Goal: Task Accomplishment & Management: Complete application form

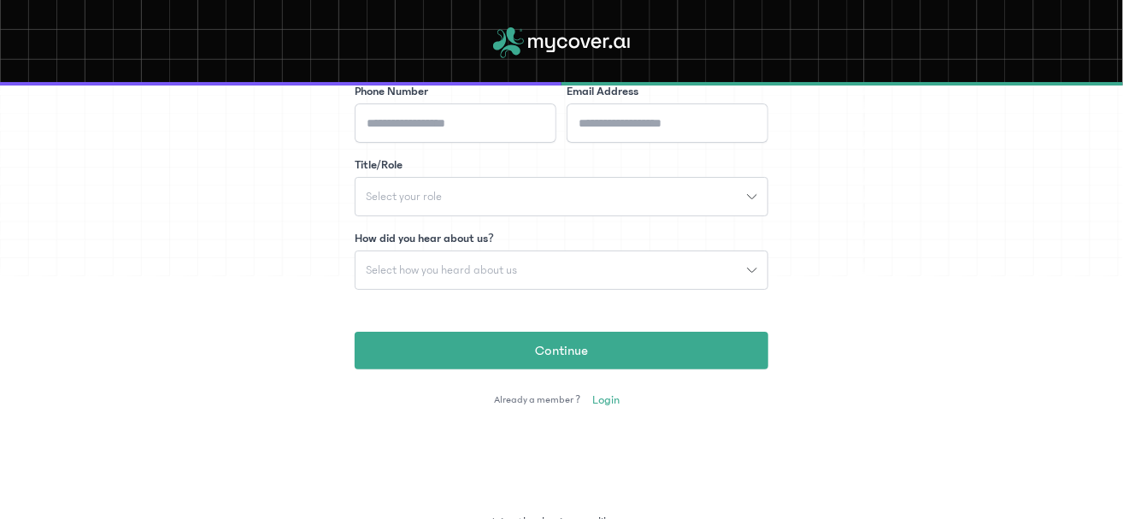
scroll to position [364, 0]
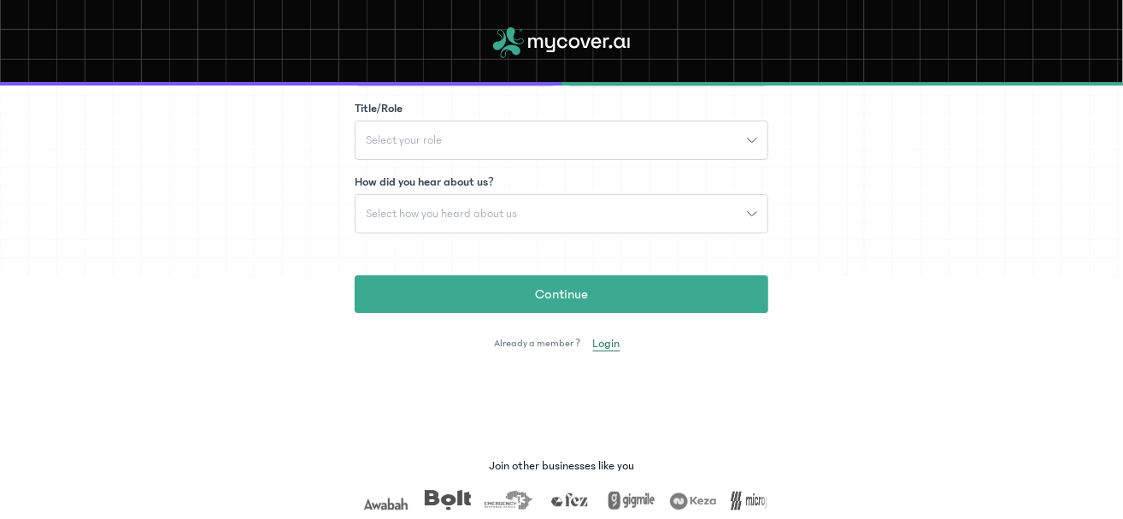
click at [594, 343] on span "Login" at bounding box center [606, 343] width 27 height 17
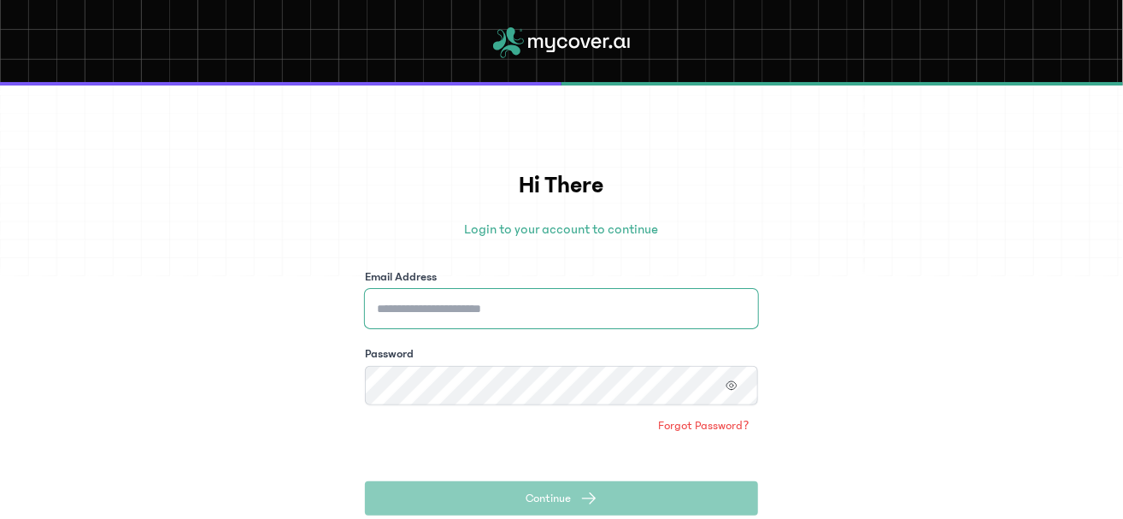
click at [519, 311] on input "Email Address" at bounding box center [561, 308] width 393 height 39
type input "**********"
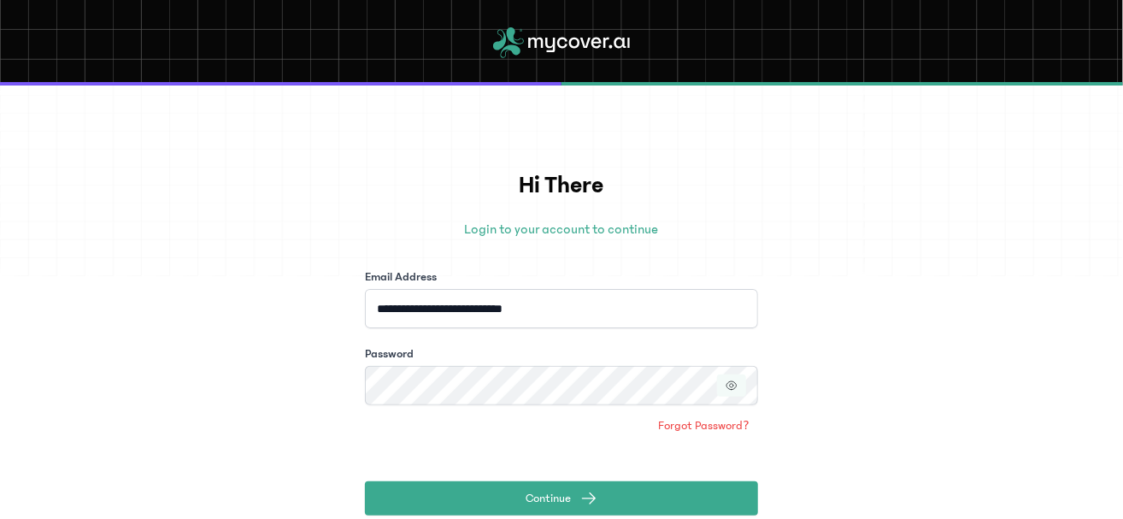
click at [731, 383] on icon "button" at bounding box center [731, 385] width 12 height 12
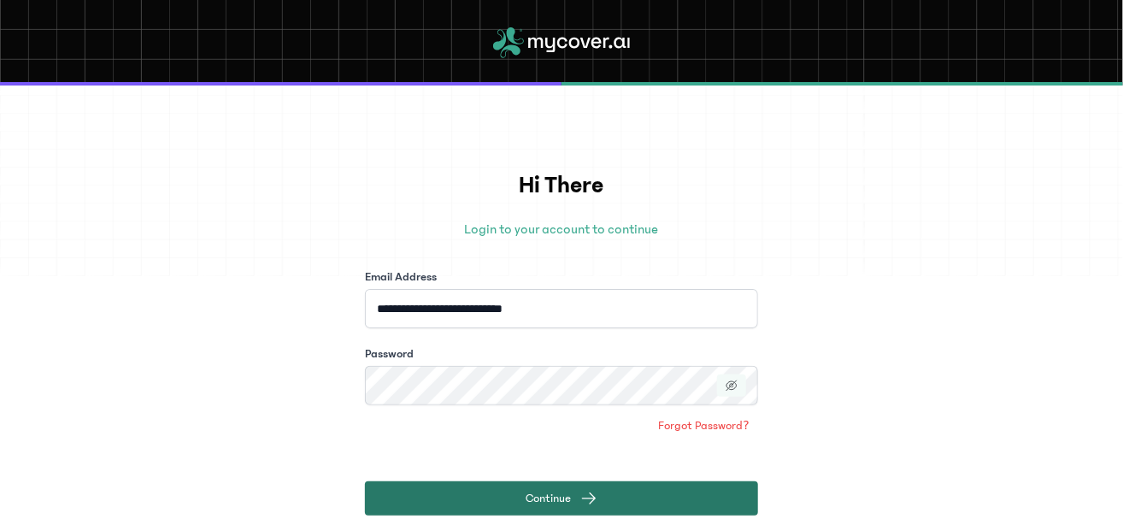
click at [603, 494] on button "Continue" at bounding box center [561, 498] width 393 height 34
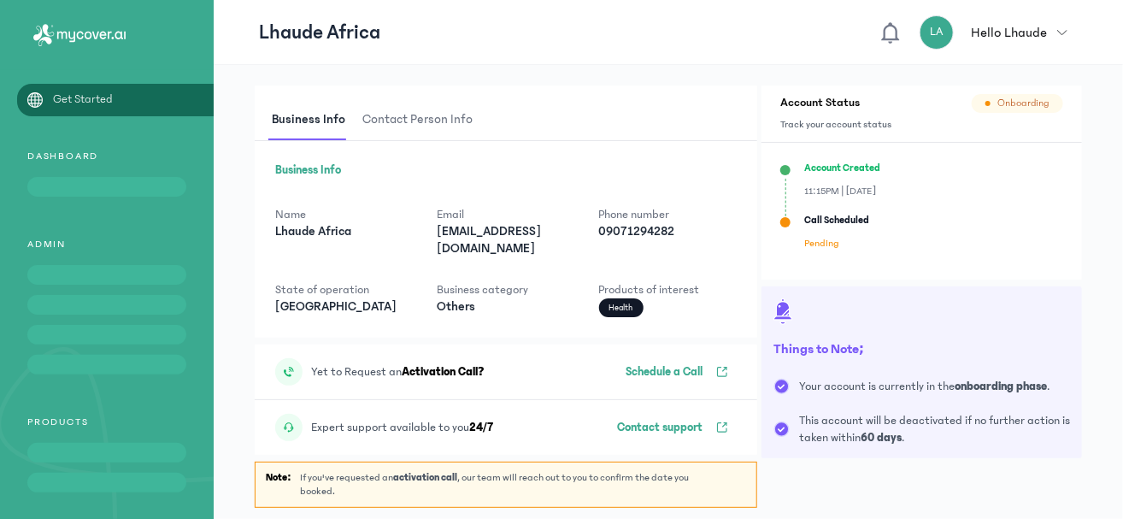
click at [1029, 30] on p "Hello Lhaude" at bounding box center [1009, 32] width 76 height 21
click at [921, 24] on div "LA" at bounding box center [936, 32] width 34 height 34
click at [766, 10] on header "Lhaude Africa LA Hello Lhaude logout" at bounding box center [668, 32] width 909 height 65
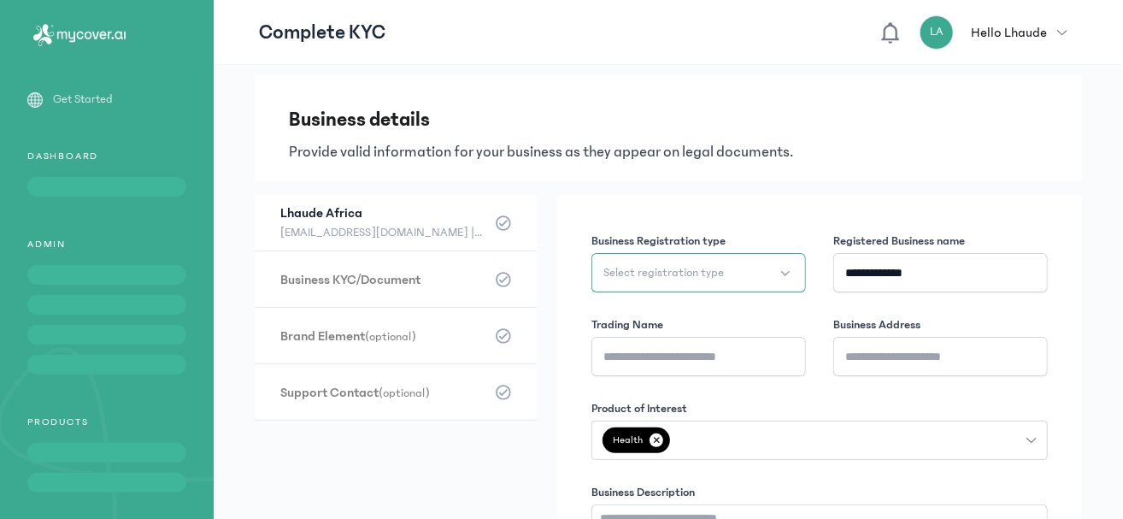
click at [759, 279] on button "Select registration type" at bounding box center [698, 272] width 214 height 39
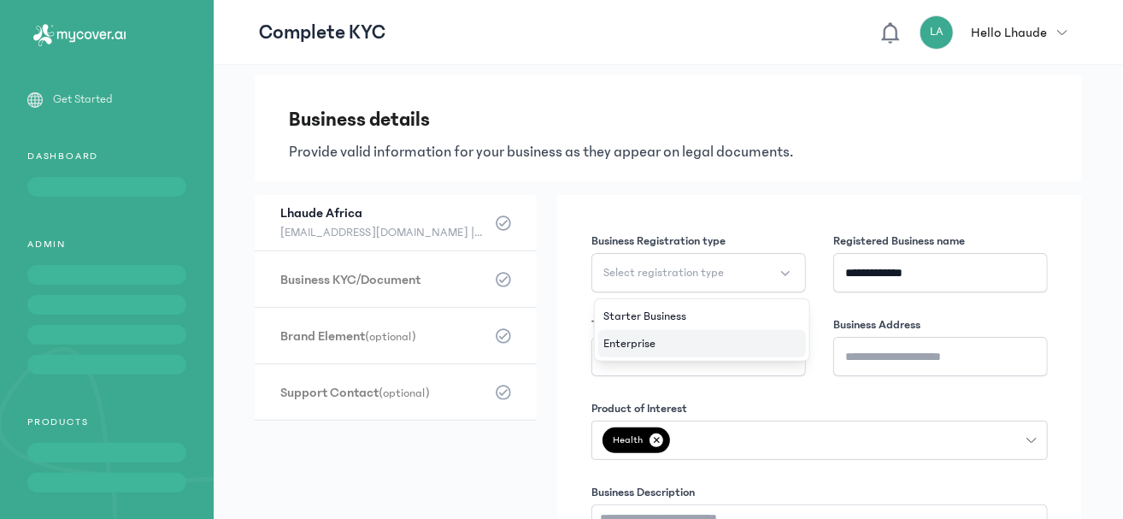
click at [684, 342] on li "Enterprise" at bounding box center [702, 343] width 208 height 27
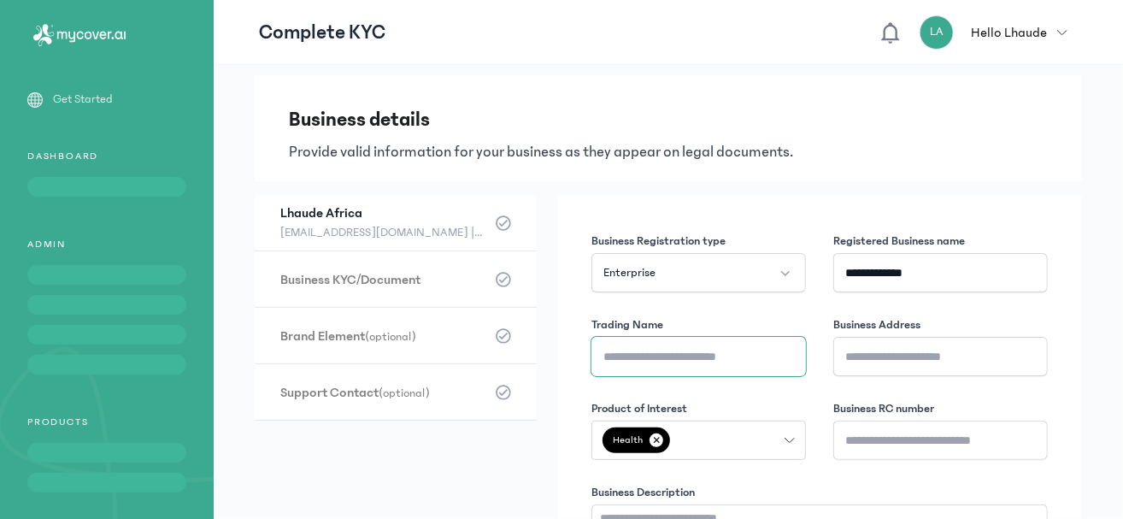
click at [708, 361] on input "Trading Name" at bounding box center [698, 356] width 214 height 39
click at [889, 352] on input "Business Address" at bounding box center [940, 356] width 214 height 39
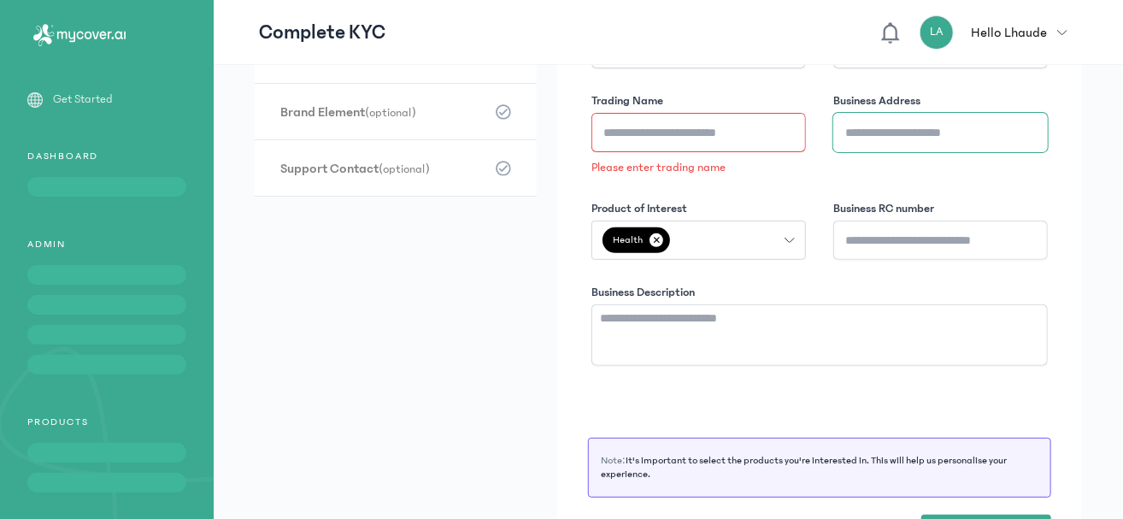
scroll to position [207, 0]
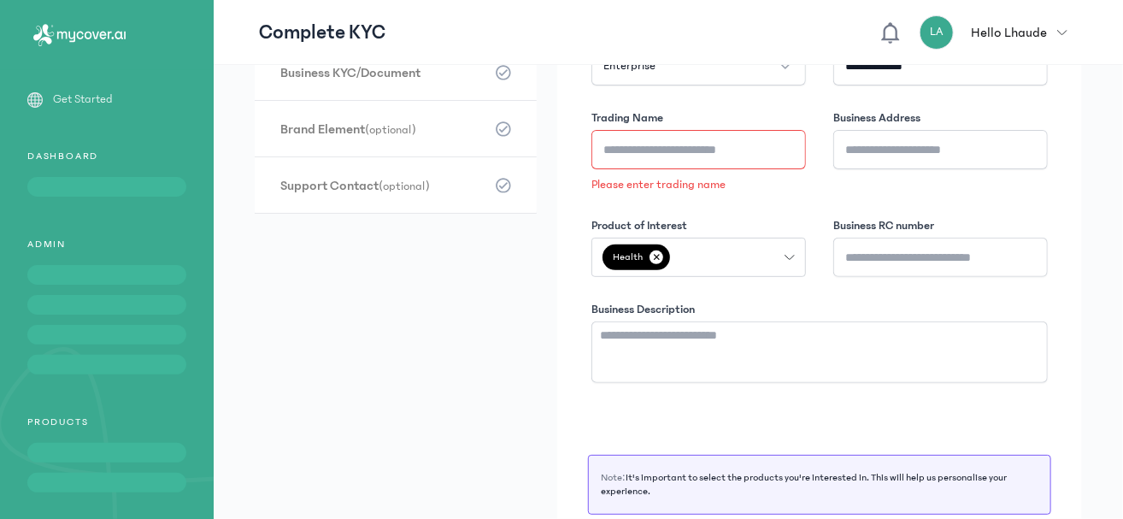
click at [788, 253] on icon "button" at bounding box center [789, 257] width 10 height 10
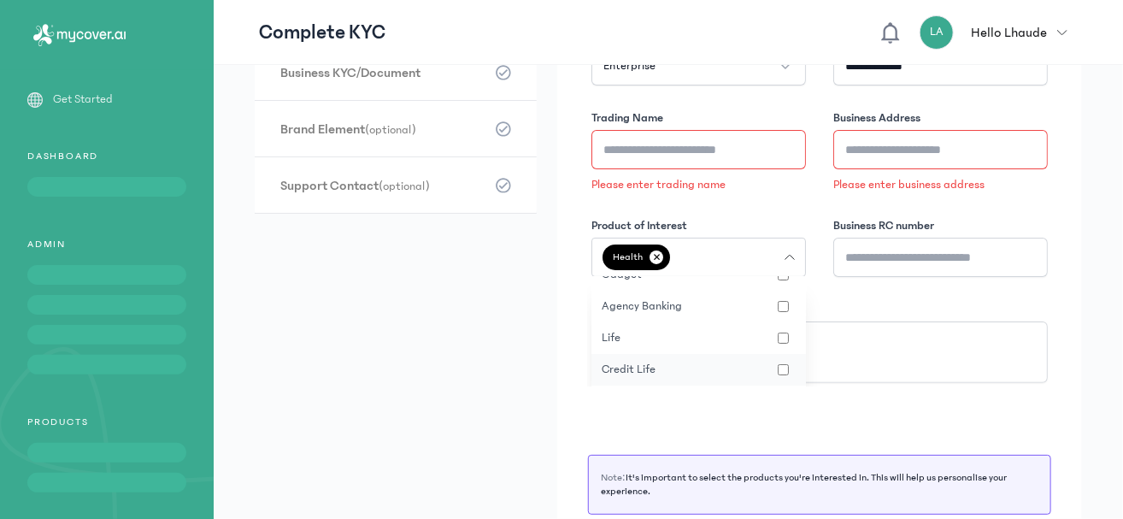
scroll to position [40, 0]
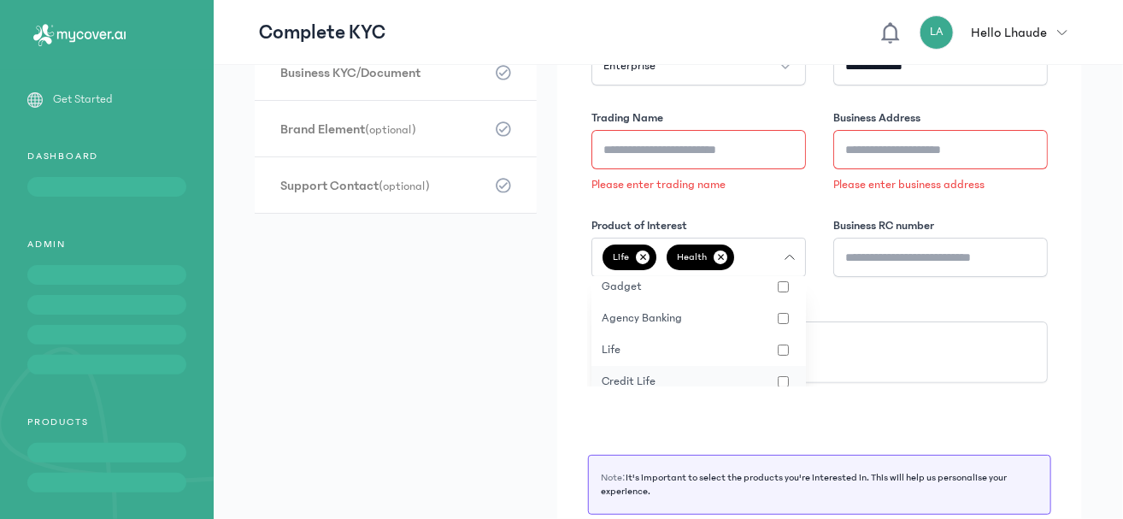
click at [775, 374] on button "Credit Life" at bounding box center [698, 382] width 214 height 32
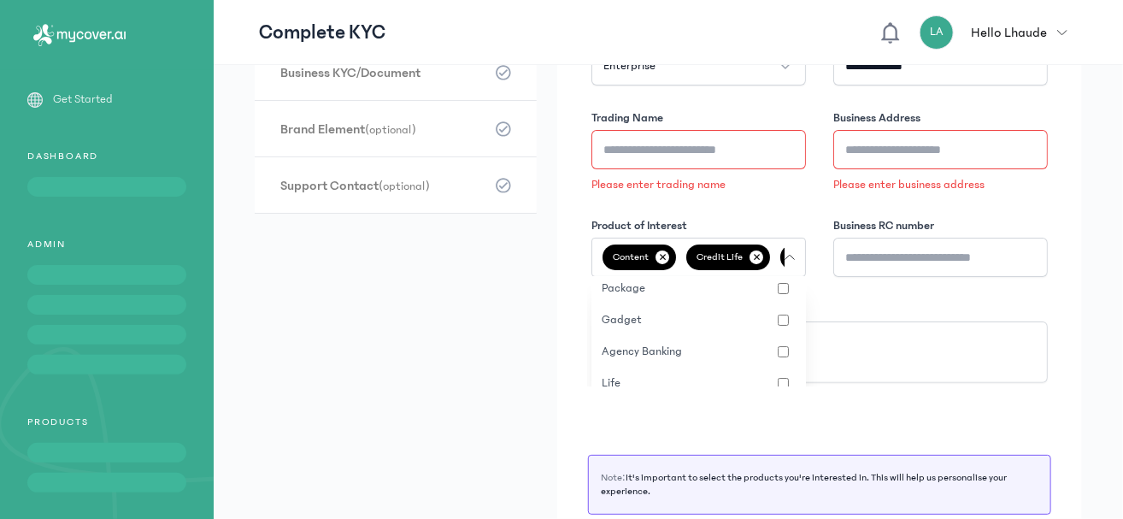
scroll to position [0, 0]
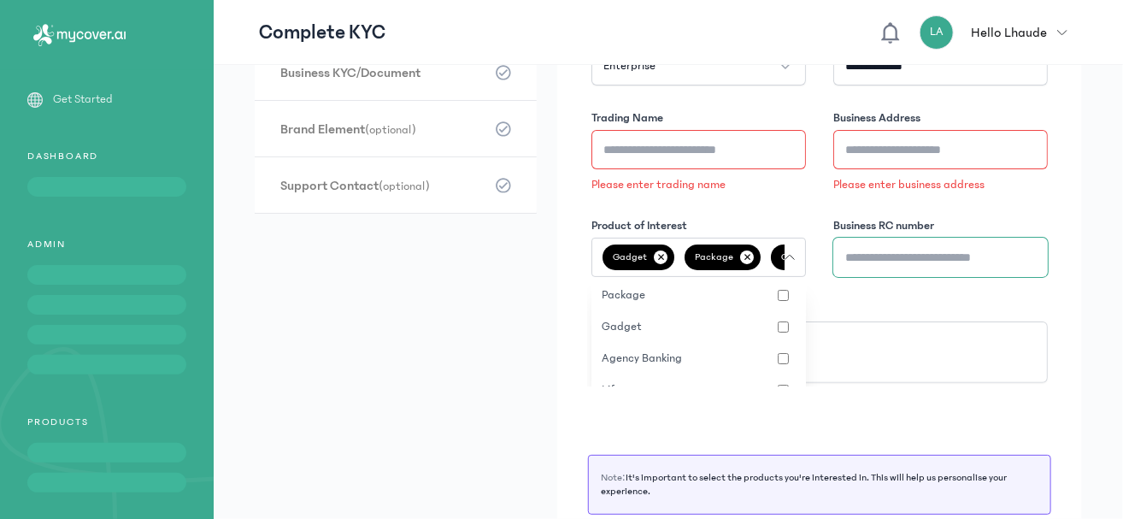
click at [898, 262] on input "Business RC number" at bounding box center [940, 257] width 214 height 39
